Goal: Task Accomplishment & Management: Use online tool/utility

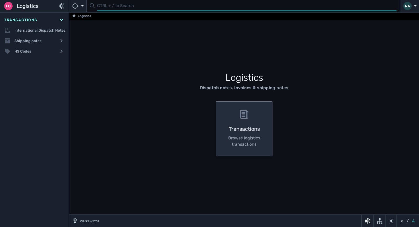
click at [112, 8] on input "text" at bounding box center [246, 6] width 299 height 10
type input "1106977"
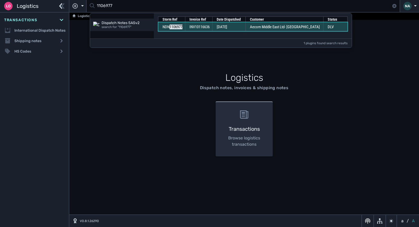
click at [194, 27] on span "INV10116636" at bounding box center [199, 27] width 20 height 5
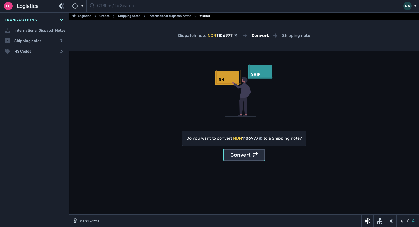
click at [238, 153] on div "Convert" at bounding box center [244, 155] width 28 height 8
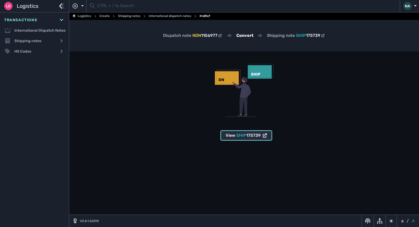
click at [246, 137] on span "SHIP" at bounding box center [241, 135] width 10 height 5
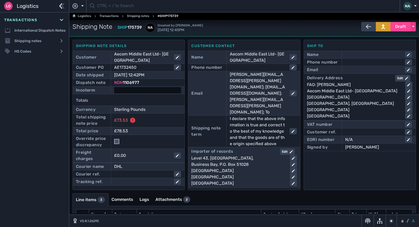
click at [149, 90] on div at bounding box center [147, 90] width 67 height 6
click at [149, 90] on select "- Ex Works - EXW Free Carrier - FCA Carriage Paid To - CPT Carriage Insurance P…" at bounding box center [153, 90] width 76 height 7
select select "[object Object]"
click at [115, 87] on select "- Ex Works - EXW Free Carrier - FCA Carriage Paid To - CPT Carriage Insurance P…" at bounding box center [153, 90] width 76 height 7
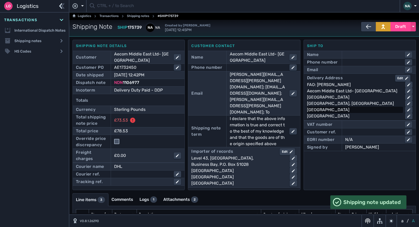
scroll to position [48, 0]
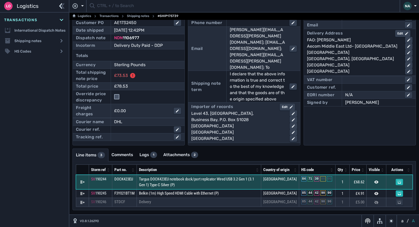
click at [218, 185] on td "Targus DOCK423EU notebook dock/port replicator Wired USB 3.2 Gen 1 (3.1 Gen 1) …" at bounding box center [199, 182] width 124 height 14
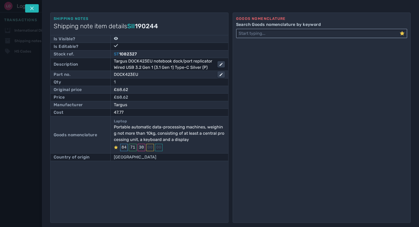
click at [258, 35] on input "Search Goods nomenclature by keyword" at bounding box center [317, 33] width 163 height 8
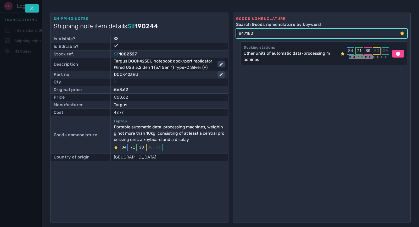
type input "847180"
click at [269, 58] on div "Other units of automatic data-processing machines" at bounding box center [286, 56] width 87 height 13
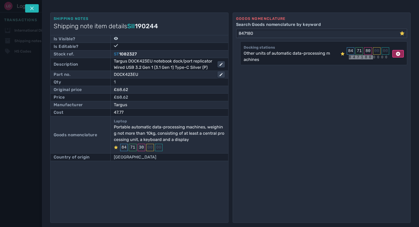
click at [396, 55] on icon at bounding box center [398, 54] width 4 height 4
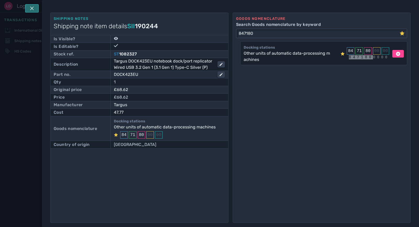
click at [32, 9] on icon at bounding box center [32, 8] width 4 height 4
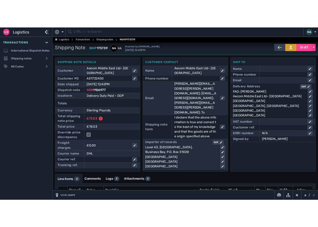
scroll to position [0, 0]
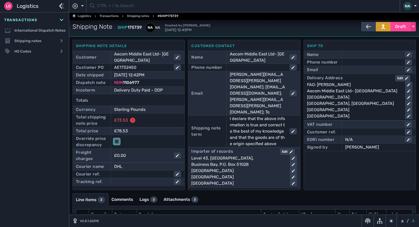
click at [116, 142] on input "checkbox" at bounding box center [116, 141] width 5 height 5
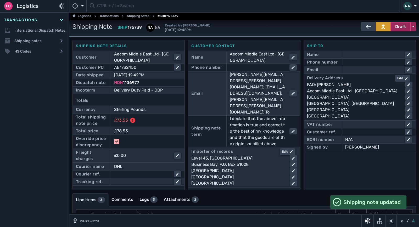
click at [395, 27] on span "Draft" at bounding box center [400, 27] width 11 height 6
click at [385, 36] on div "Dispatched" at bounding box center [391, 37] width 50 height 10
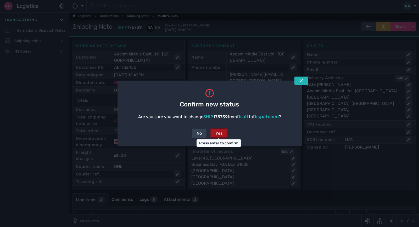
click at [221, 134] on div "Yes" at bounding box center [218, 133] width 7 height 6
checkbox input "false"
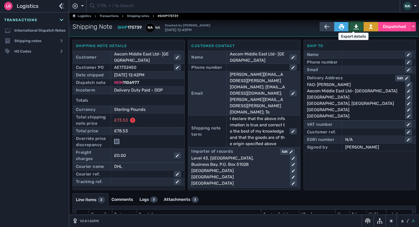
click at [353, 25] on icon at bounding box center [355, 27] width 5 height 5
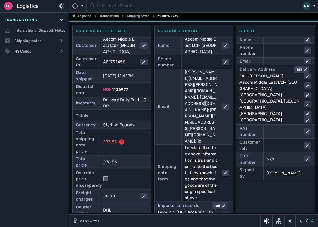
scroll to position [15, 0]
